Goal: Find specific page/section

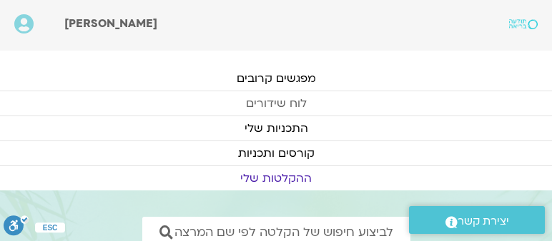
click at [276, 101] on link "לוח שידורים" at bounding box center [276, 103] width 552 height 24
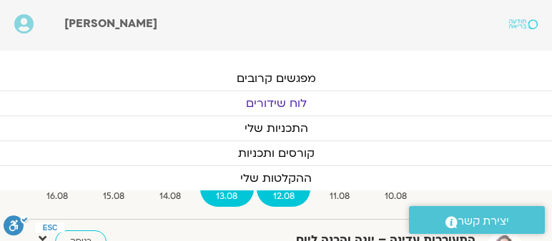
click at [226, 192] on span "13.08" at bounding box center [227, 196] width 54 height 15
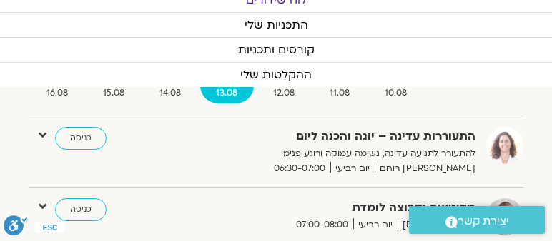
scroll to position [122, 0]
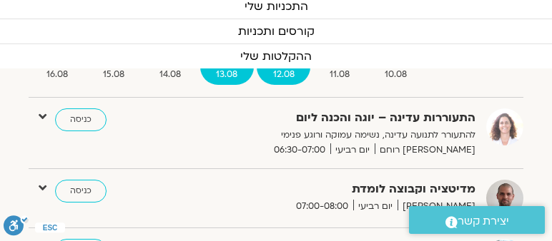
click at [283, 71] on span "12.08" at bounding box center [283, 74] width 54 height 15
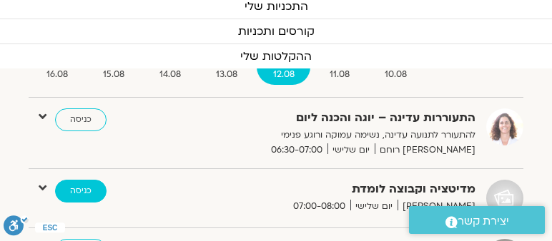
click at [81, 187] on link "כניסה" at bounding box center [80, 191] width 51 height 23
